Goal: Information Seeking & Learning: Learn about a topic

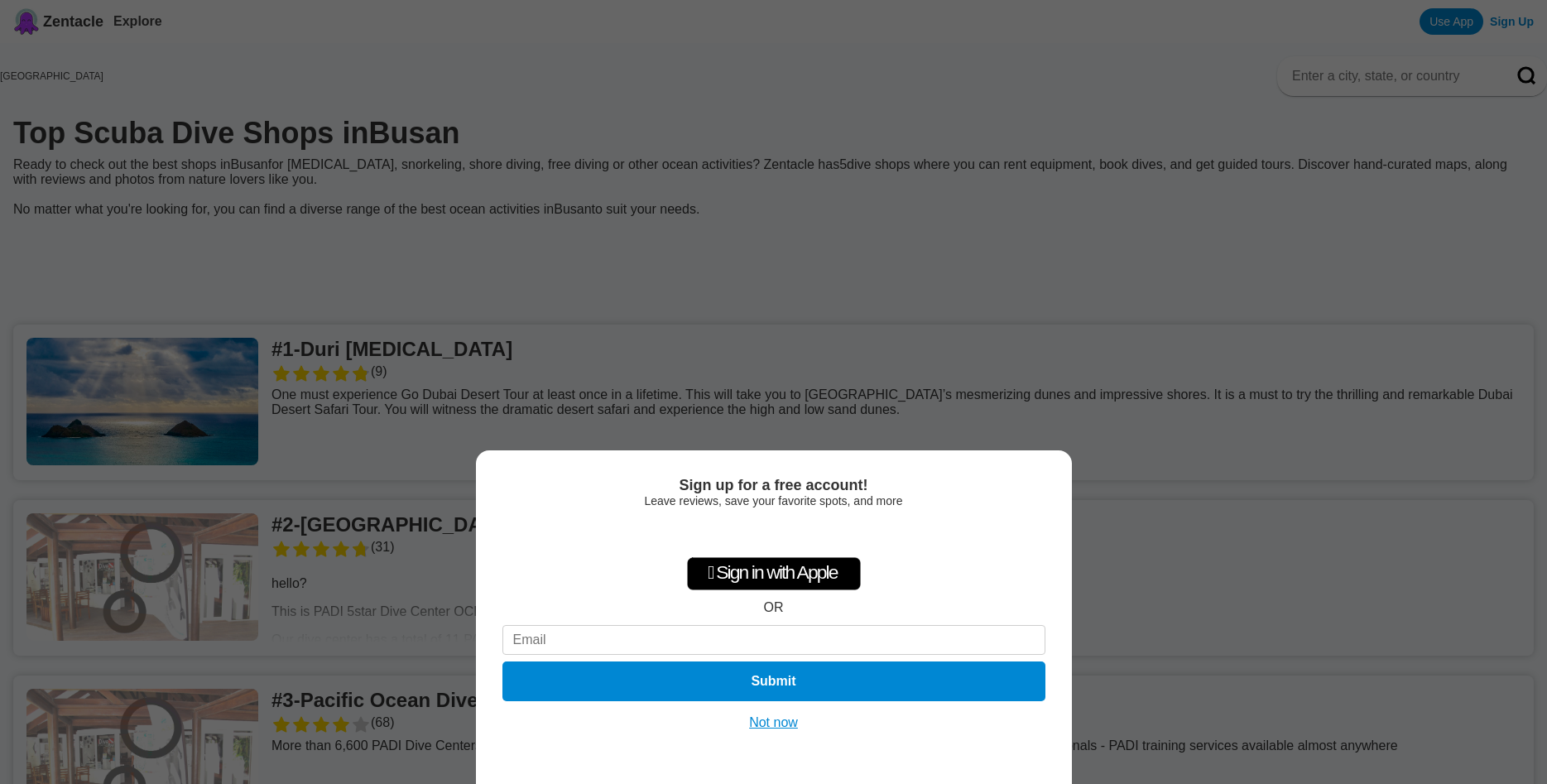
click at [765, 721] on button "Not now" at bounding box center [774, 722] width 59 height 17
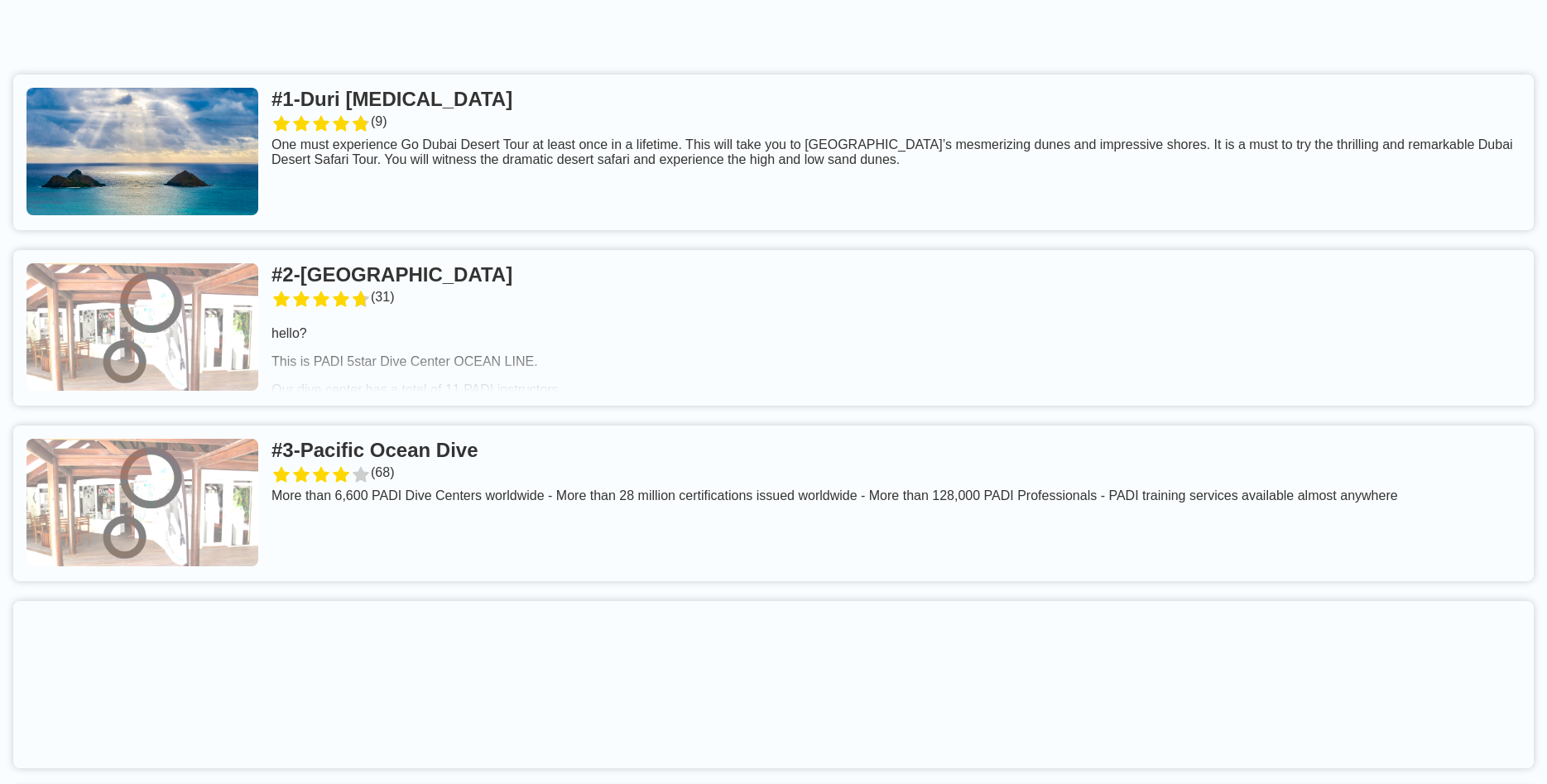
scroll to position [253, 0]
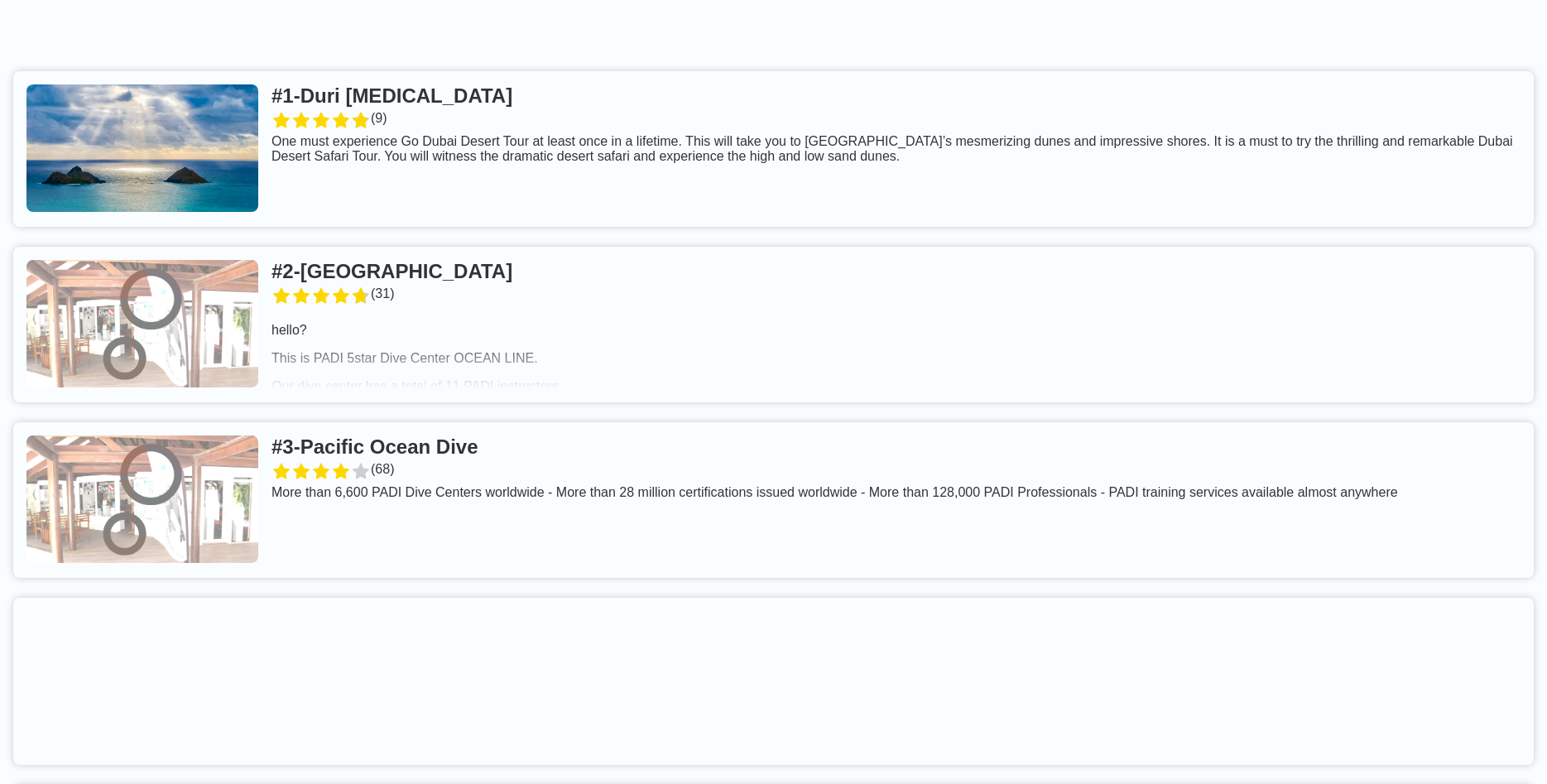
click at [470, 288] on link at bounding box center [774, 325] width 1520 height 156
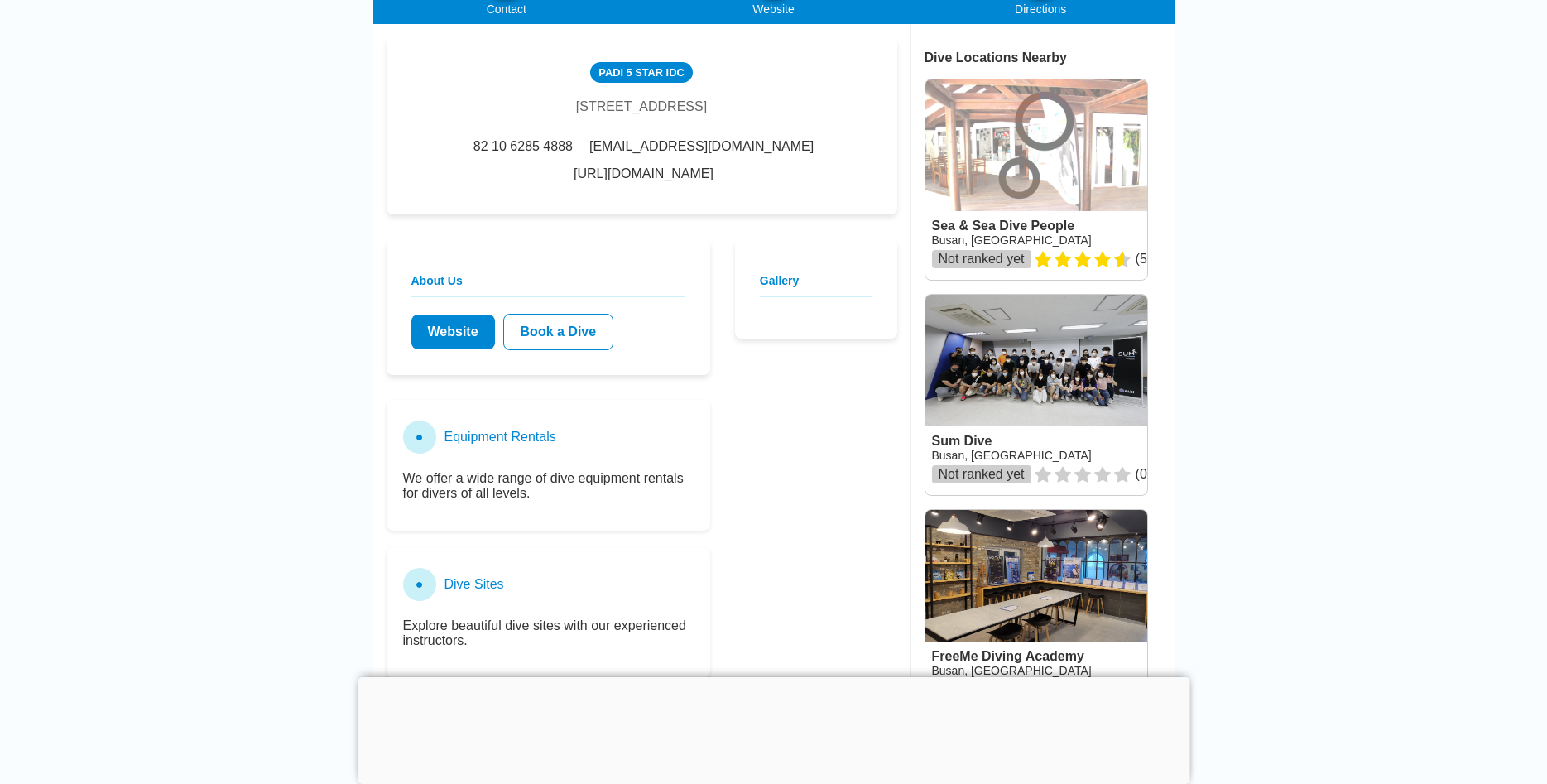
scroll to position [169, 0]
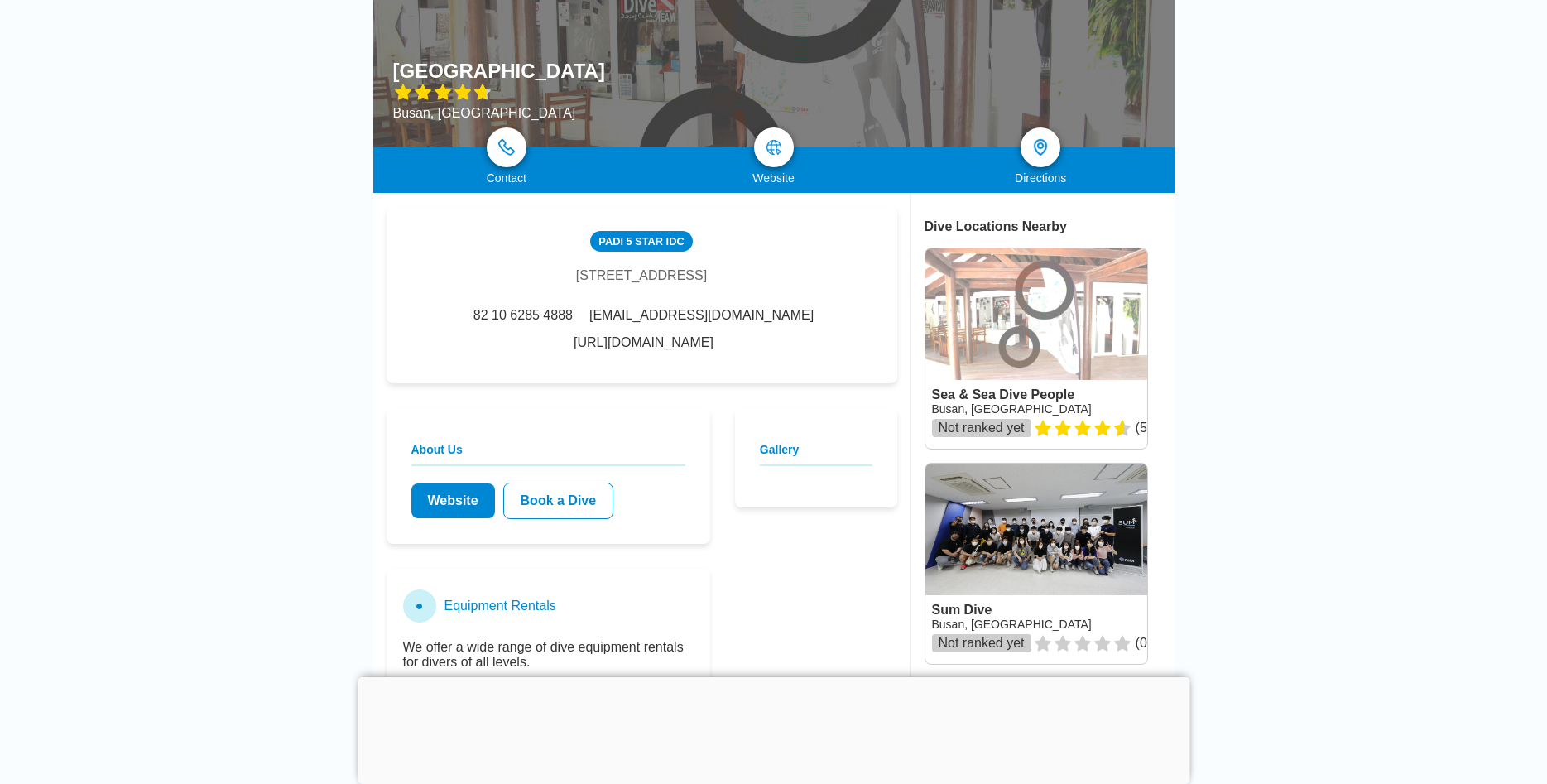
click at [658, 350] on link "http://band.us/@teamsweetbubble" at bounding box center [643, 342] width 139 height 15
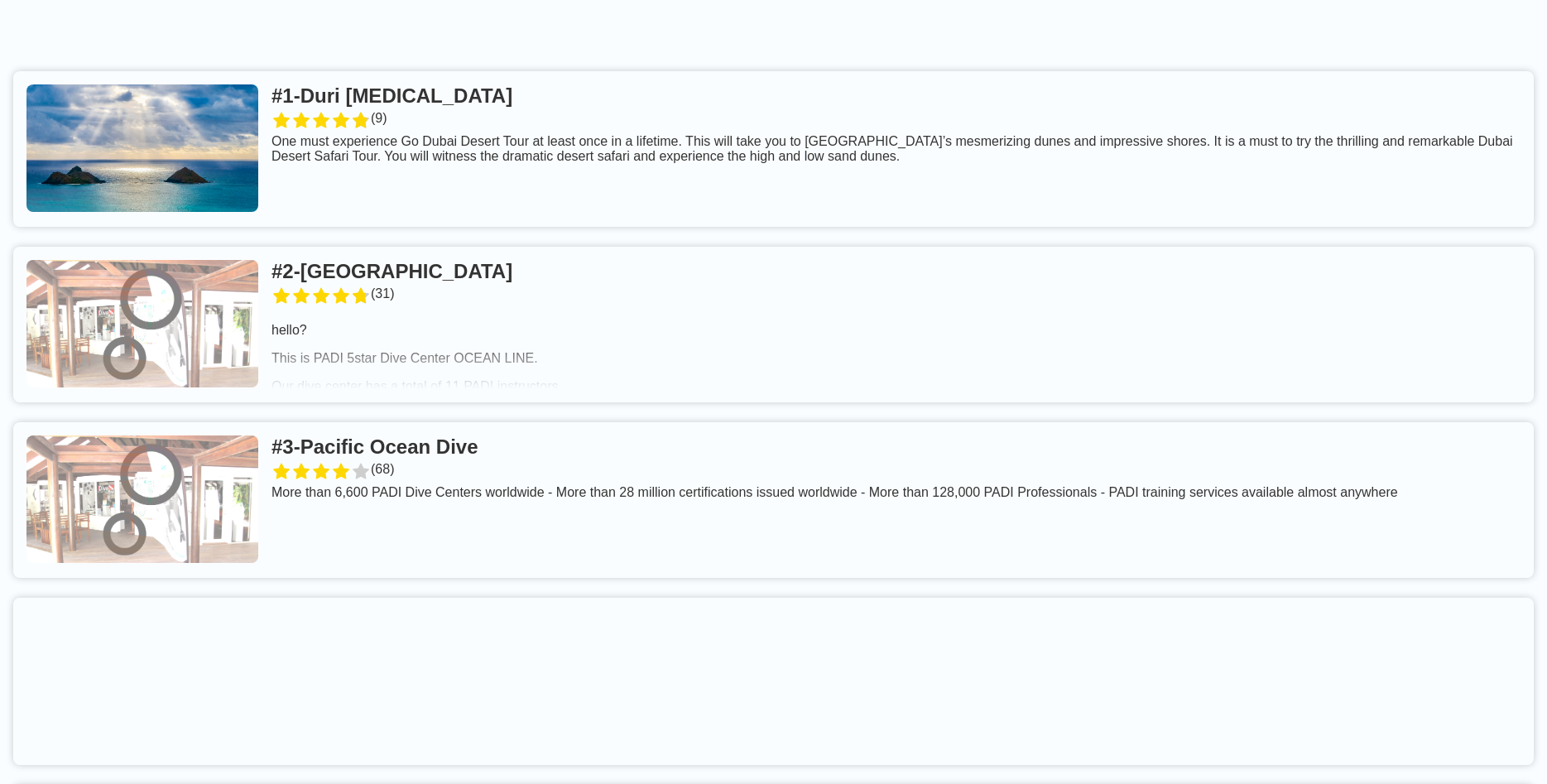
scroll to position [253, 0]
click at [463, 465] on link at bounding box center [774, 500] width 1520 height 156
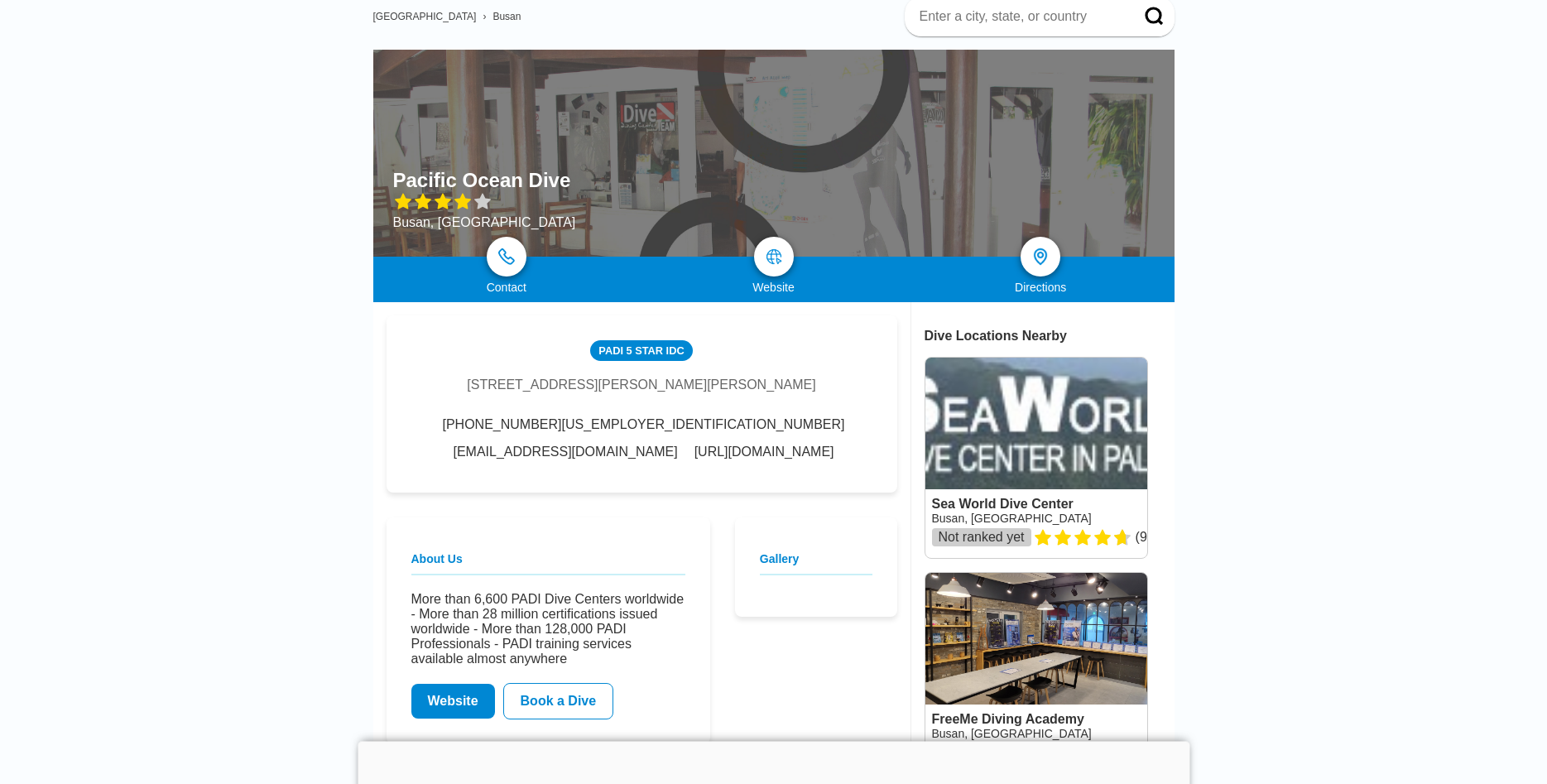
scroll to position [84, 0]
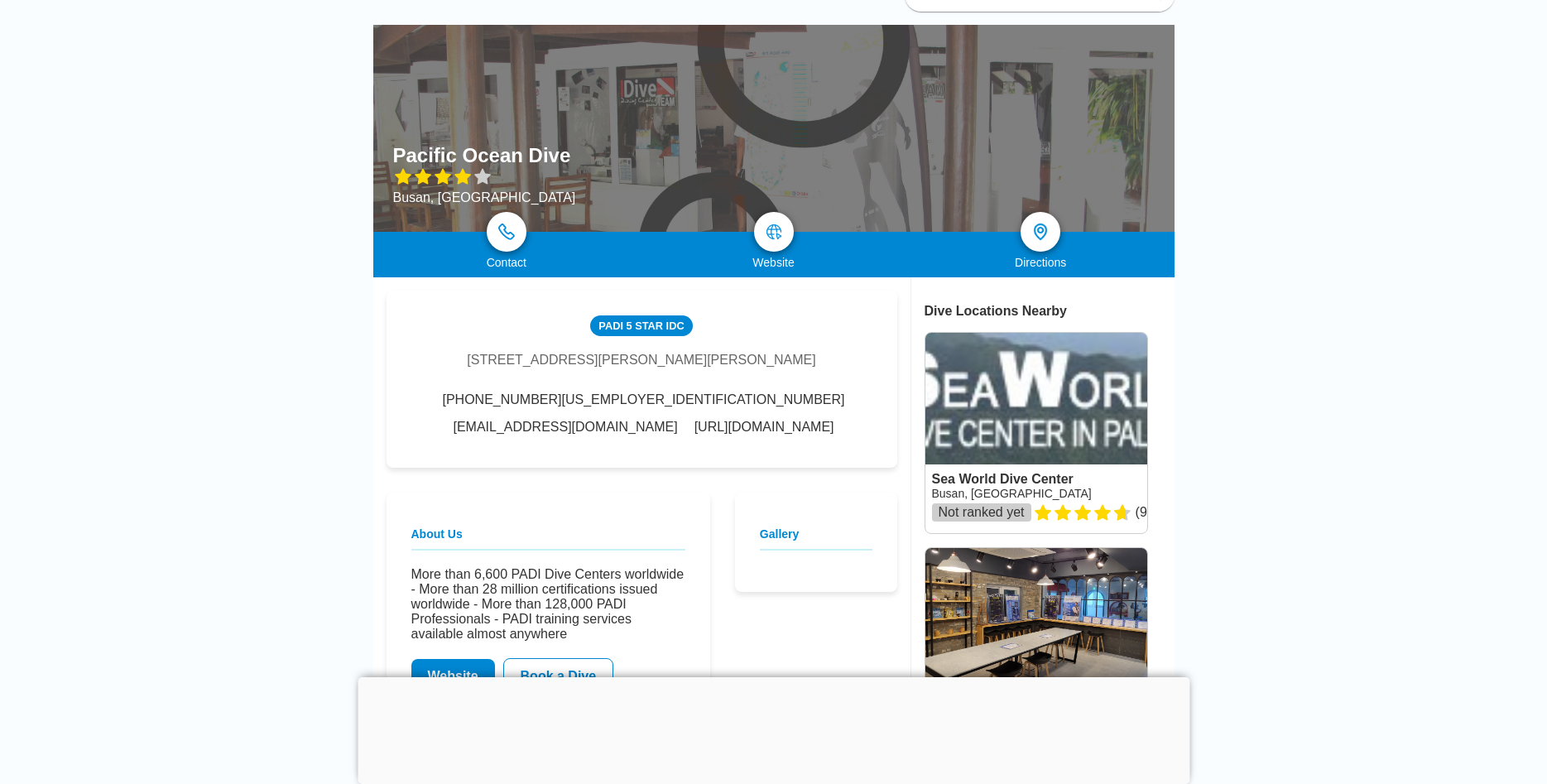
click at [767, 419] on link "http://podakorea.com/" at bounding box center [765, 426] width 139 height 15
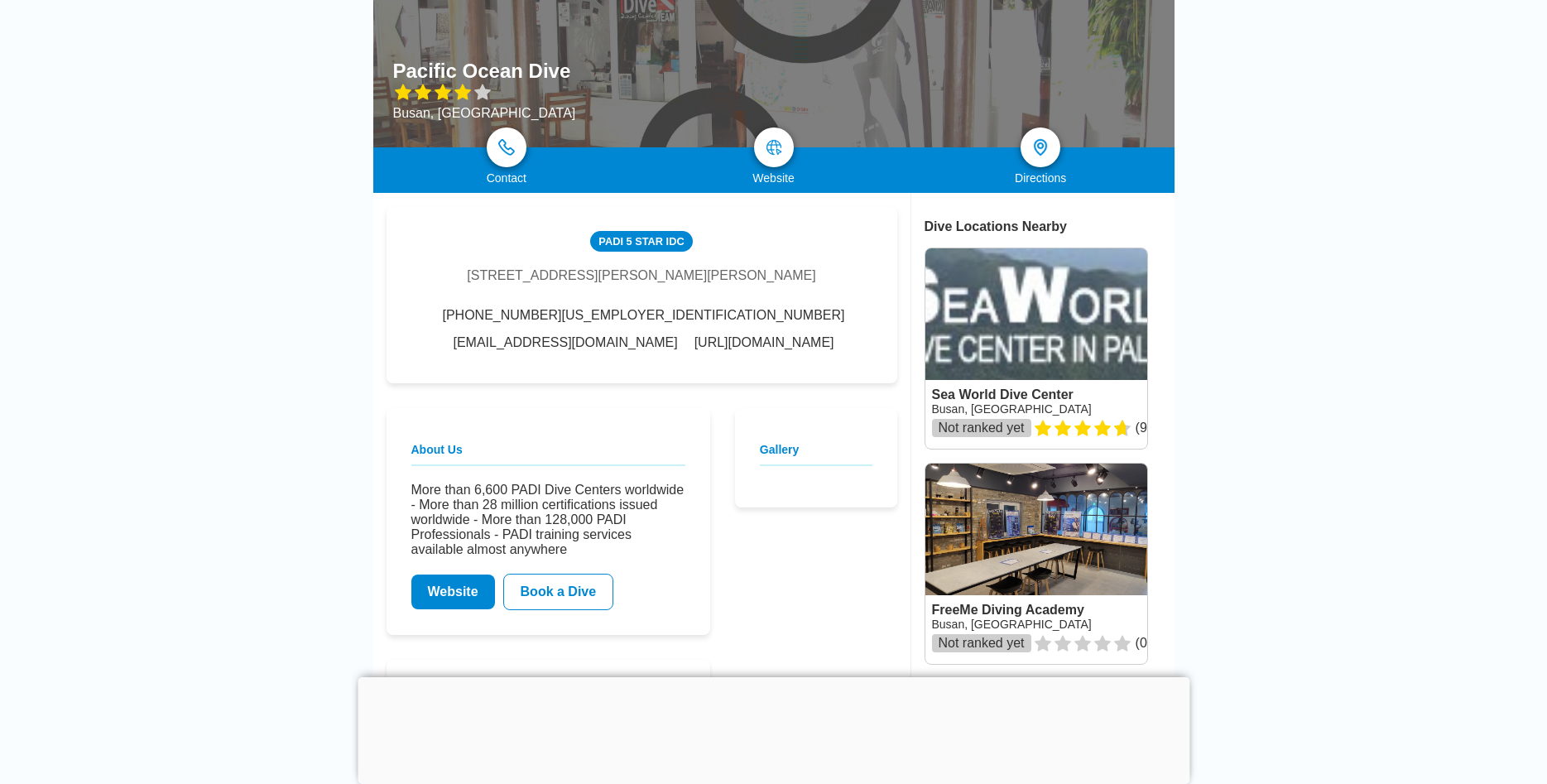
scroll to position [0, 0]
